Goal: Navigation & Orientation: Find specific page/section

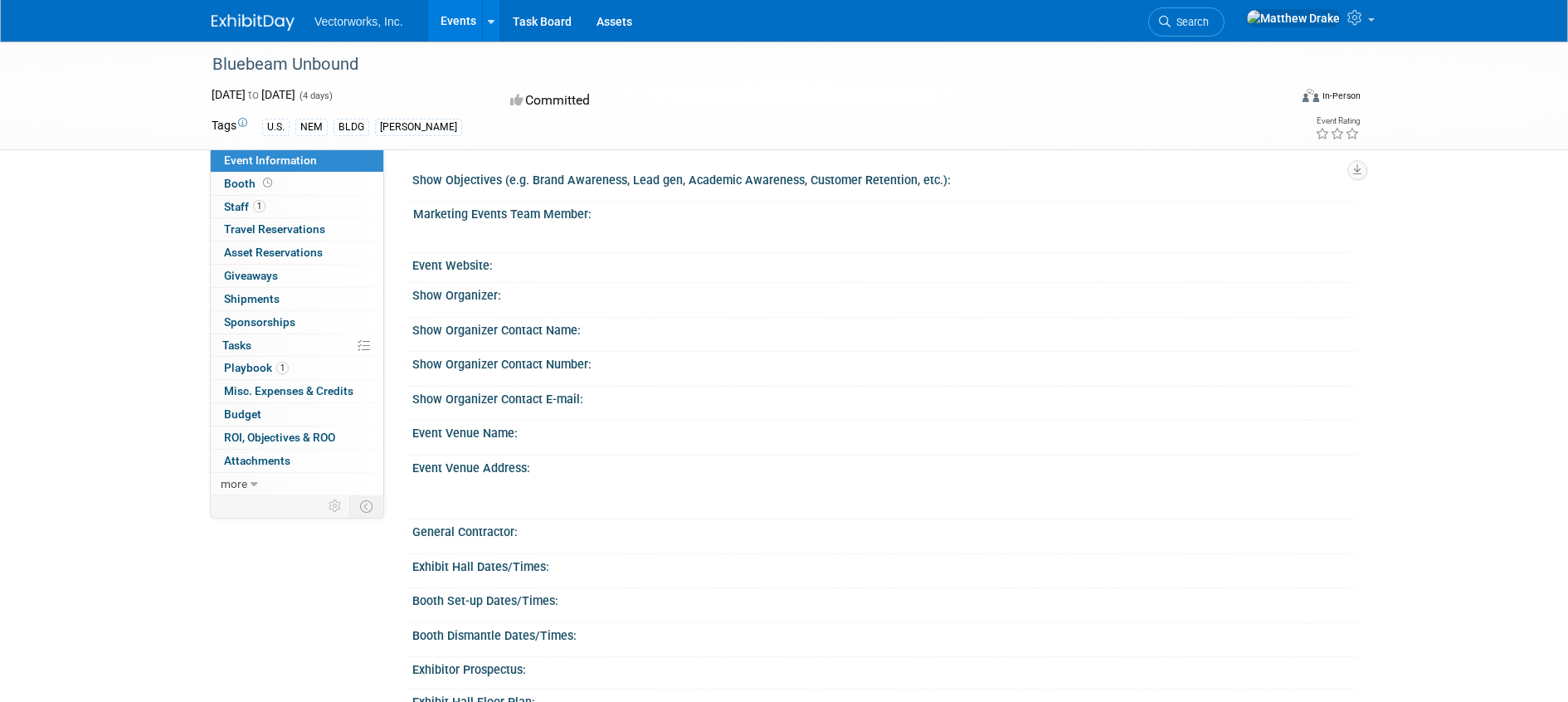
click at [460, 29] on link "Events" at bounding box center [458, 21] width 61 height 42
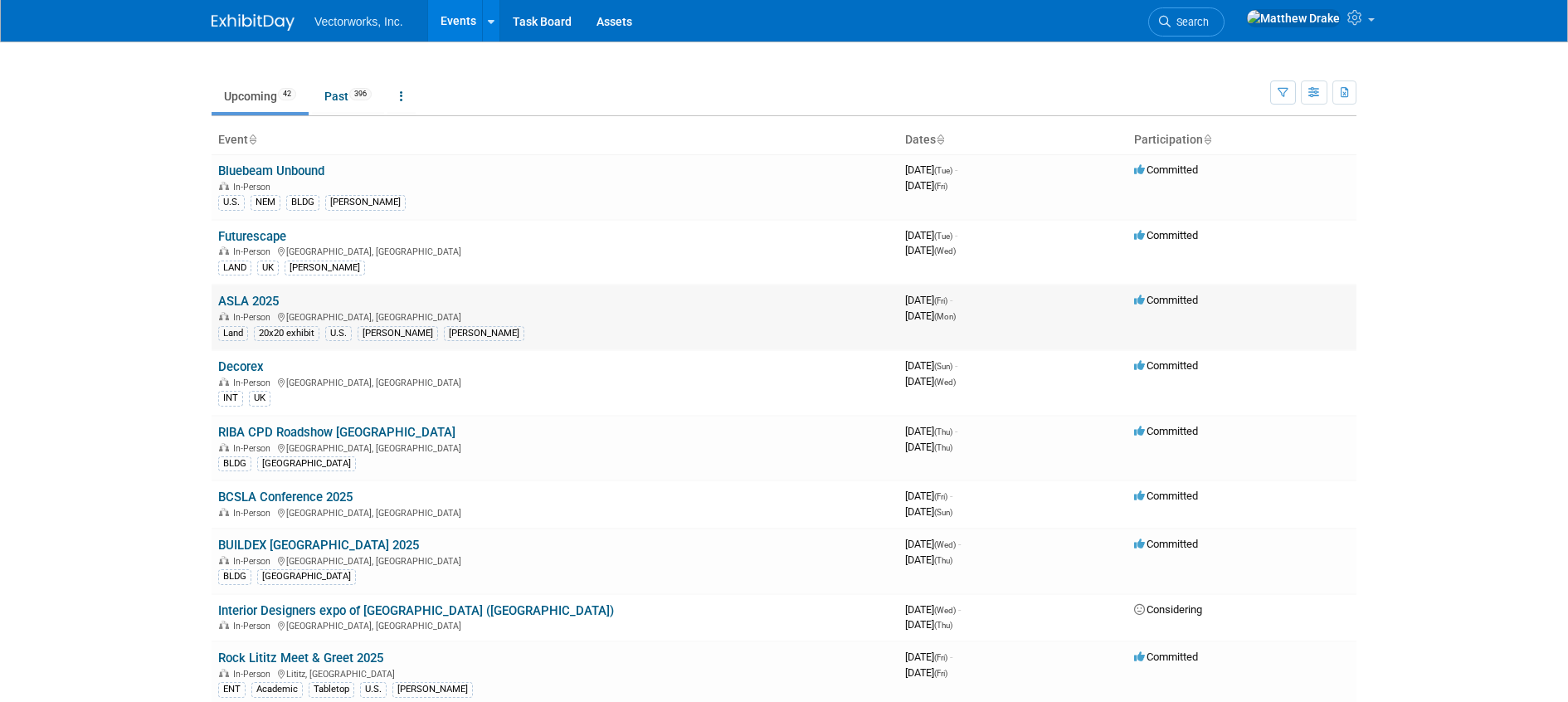
click at [265, 298] on link "ASLA 2025" at bounding box center [249, 301] width 61 height 15
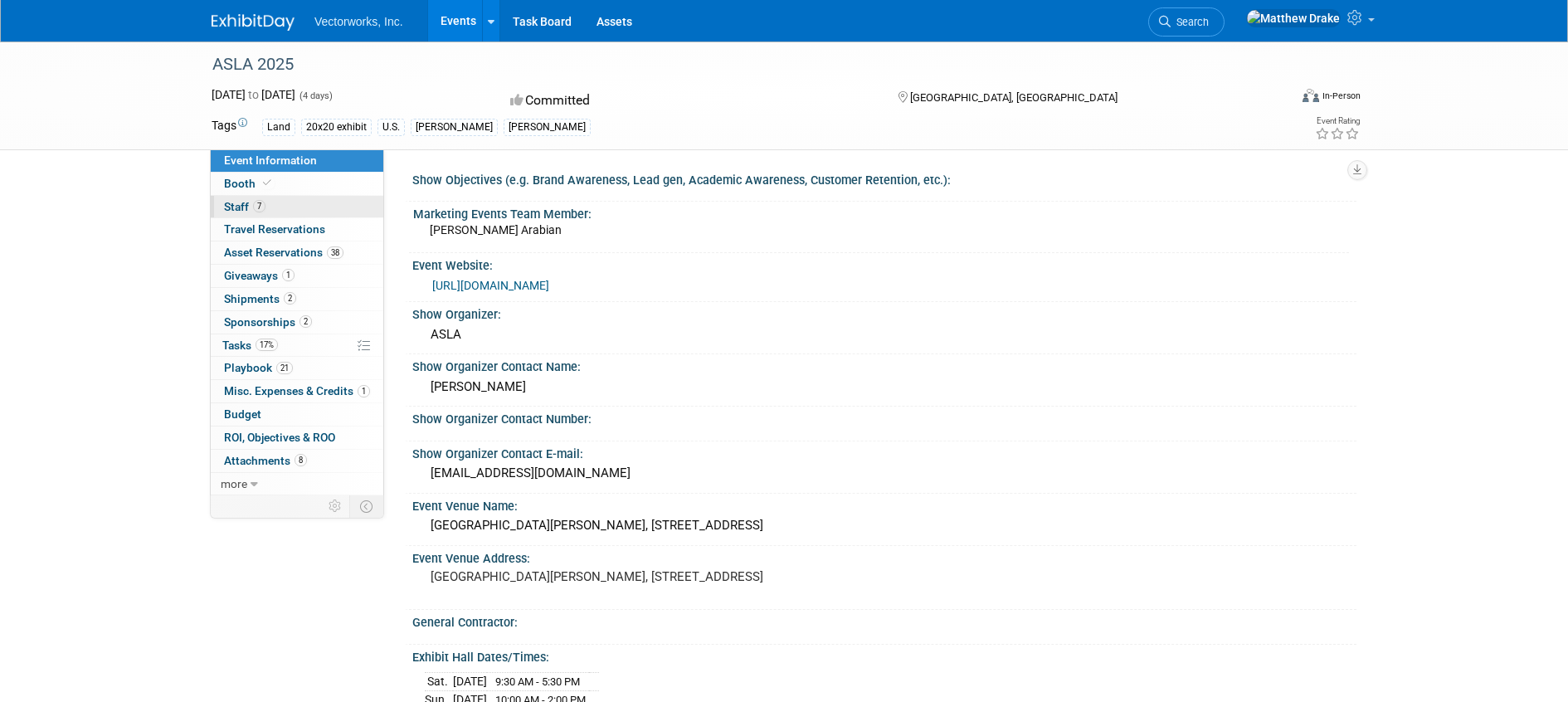
click at [246, 208] on span "Staff 7" at bounding box center [245, 207] width 42 height 13
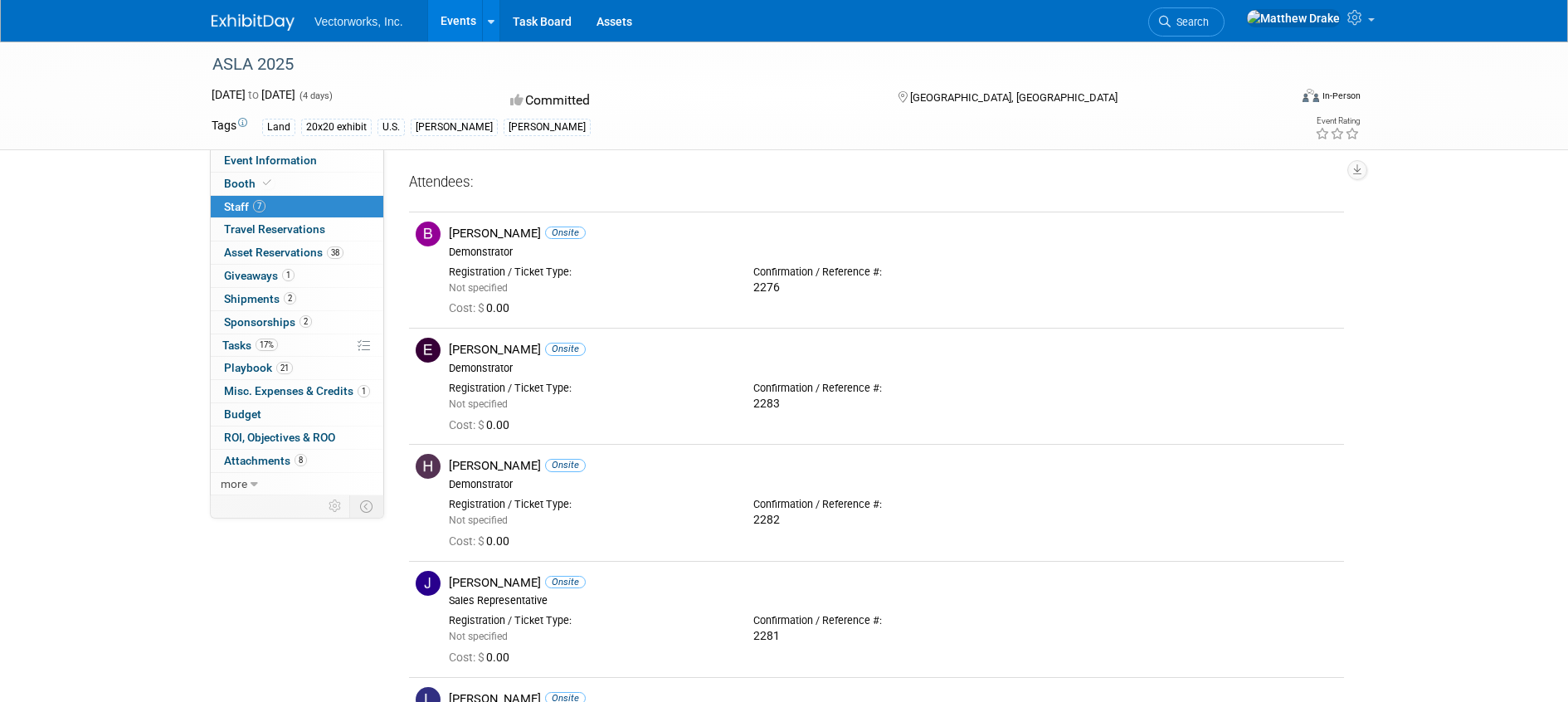
click at [458, 15] on link "Events" at bounding box center [458, 21] width 61 height 42
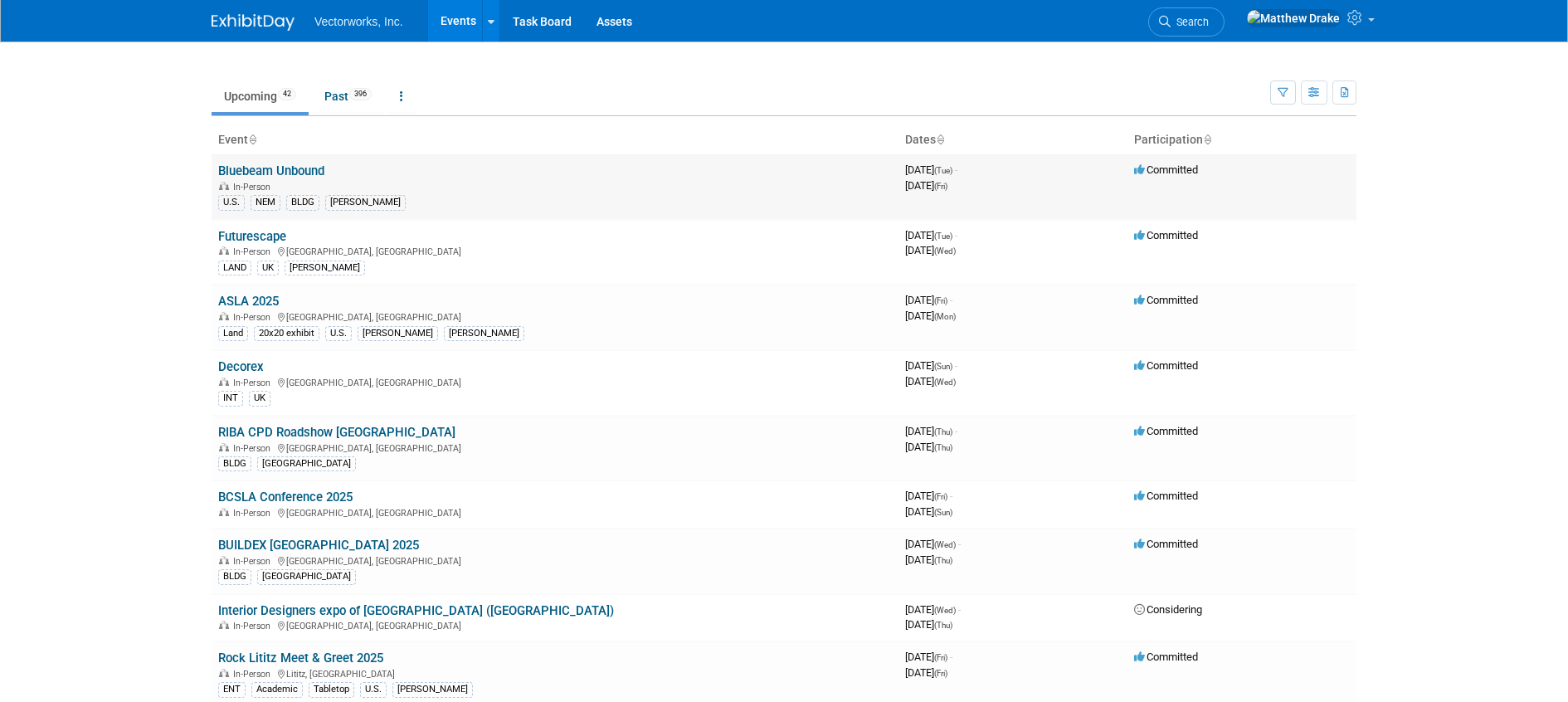
click at [278, 176] on link "Bluebeam Unbound" at bounding box center [271, 171] width 106 height 15
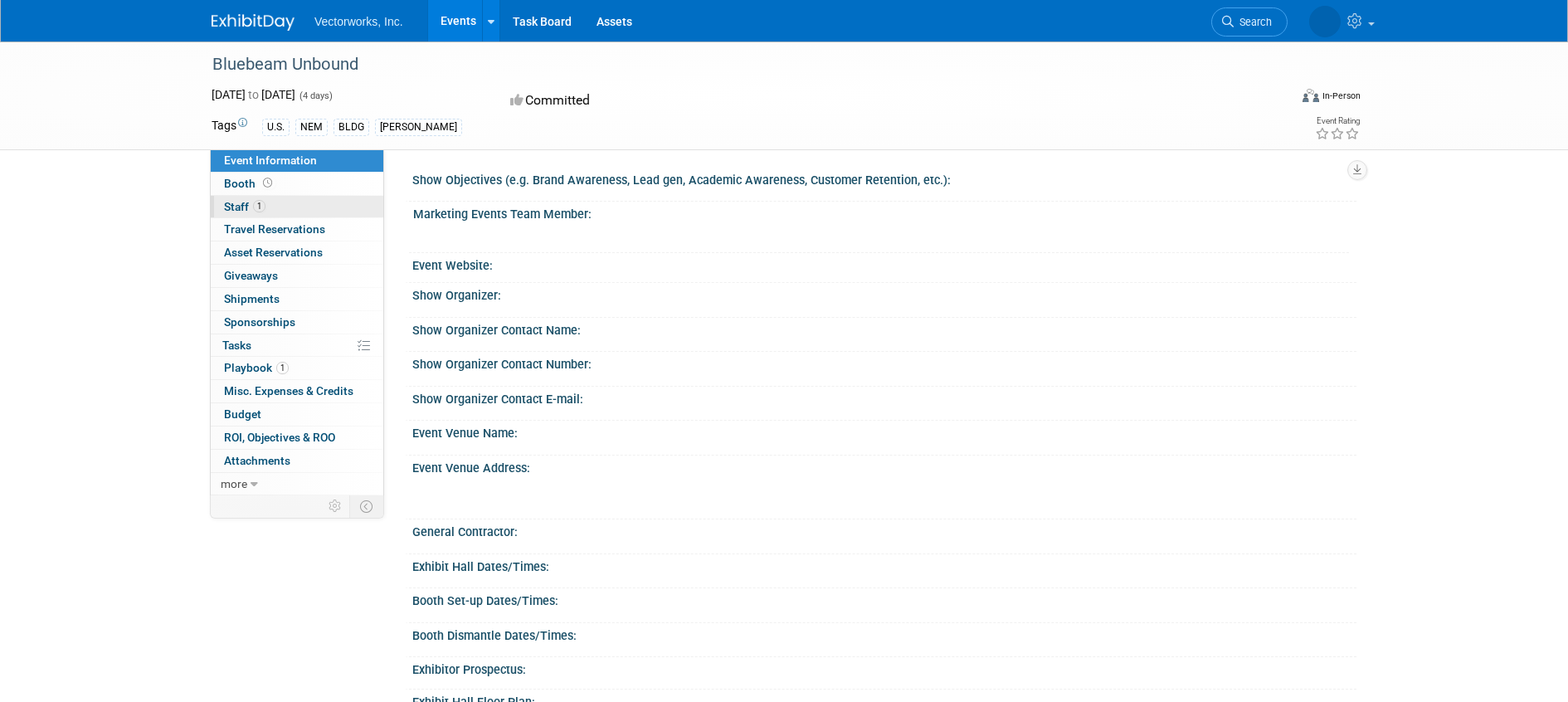
click at [243, 206] on span "Staff 1" at bounding box center [245, 207] width 42 height 13
